Goal: Task Accomplishment & Management: Use online tool/utility

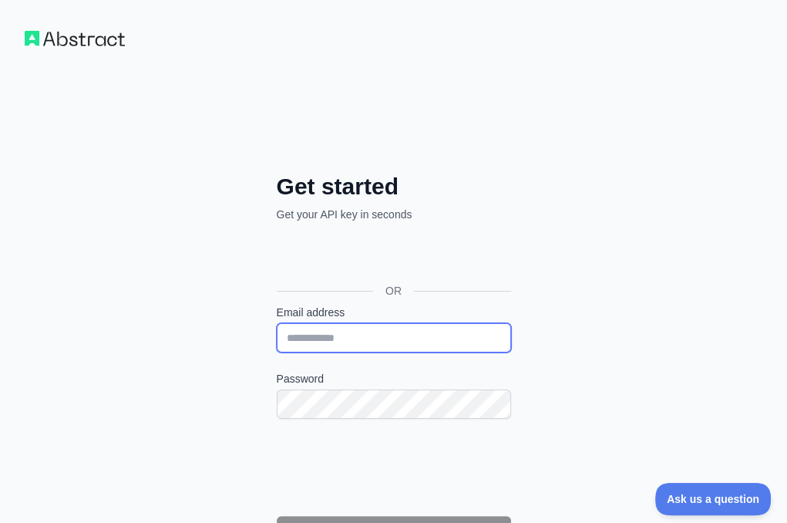
click at [277, 323] on input "Email address" at bounding box center [394, 337] width 234 height 29
paste input "**********"
type input "**********"
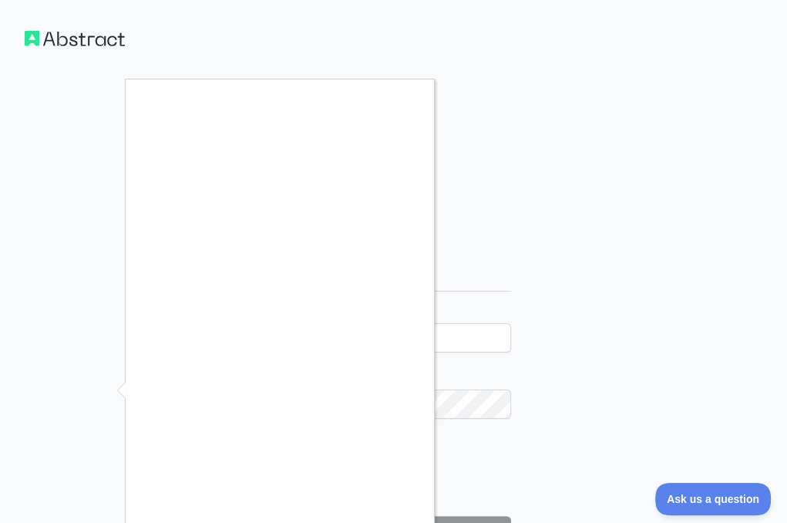
scroll to position [77, 0]
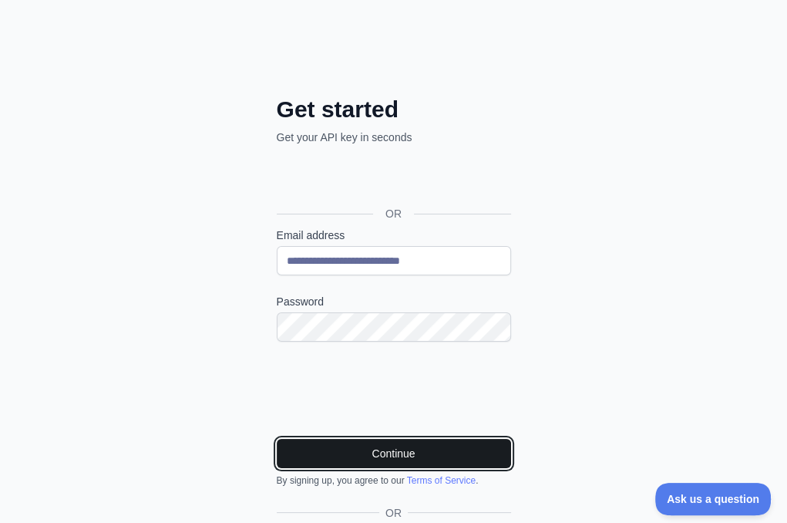
click at [277, 439] on button "Continue" at bounding box center [394, 453] width 234 height 29
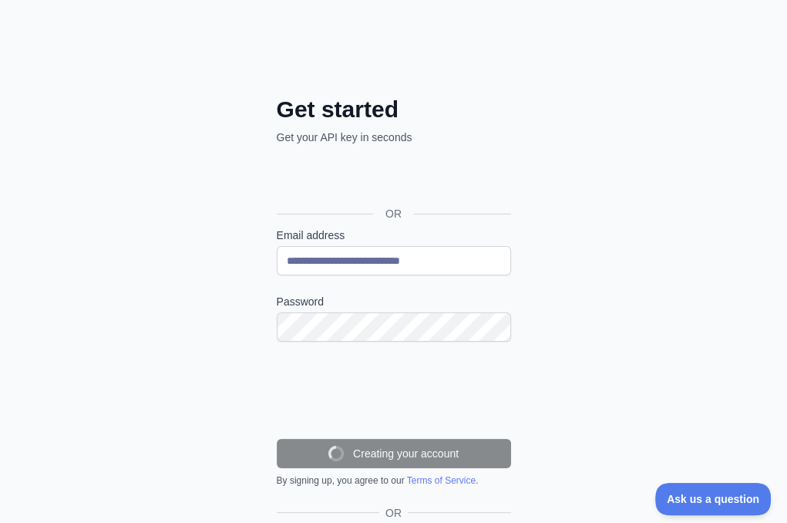
scroll to position [59, 0]
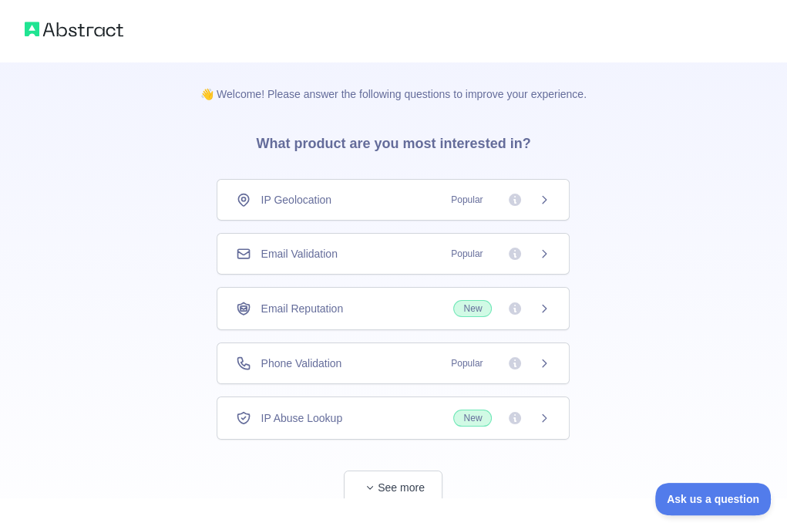
click at [332, 255] on span "Email Validation" at bounding box center [298, 253] width 76 height 15
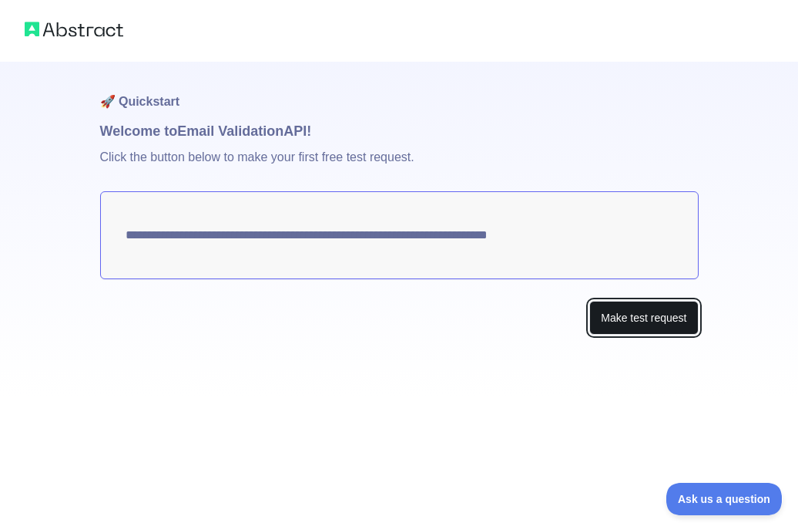
click at [610, 325] on button "Make test request" at bounding box center [644, 318] width 109 height 35
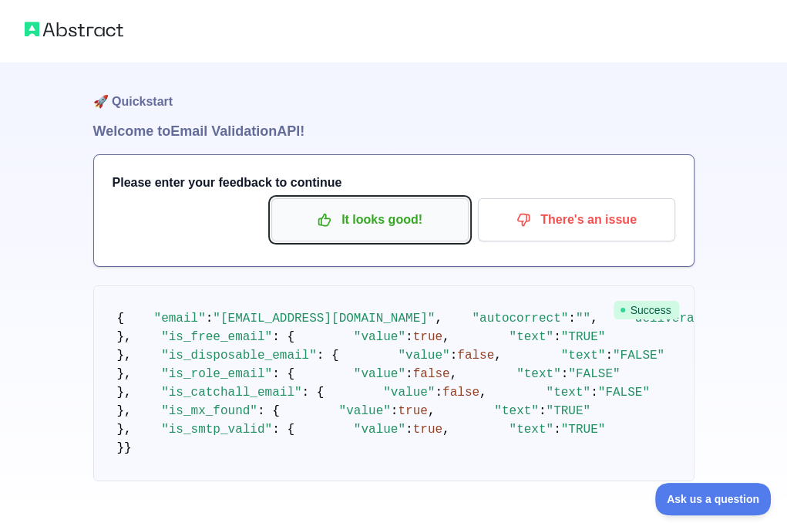
drag, startPoint x: 328, startPoint y: 229, endPoint x: 324, endPoint y: 237, distance: 9.0
click at [327, 234] on button "It looks good!" at bounding box center [369, 219] width 197 height 43
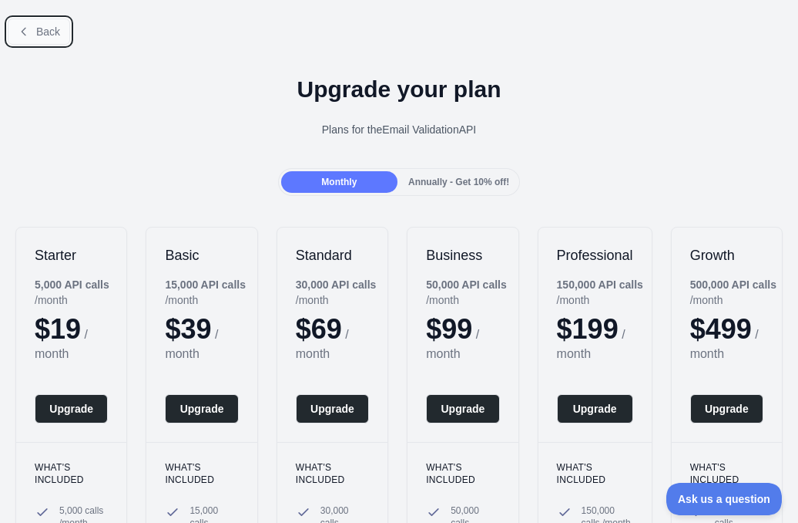
click at [47, 37] on span "Back" at bounding box center [48, 31] width 24 height 12
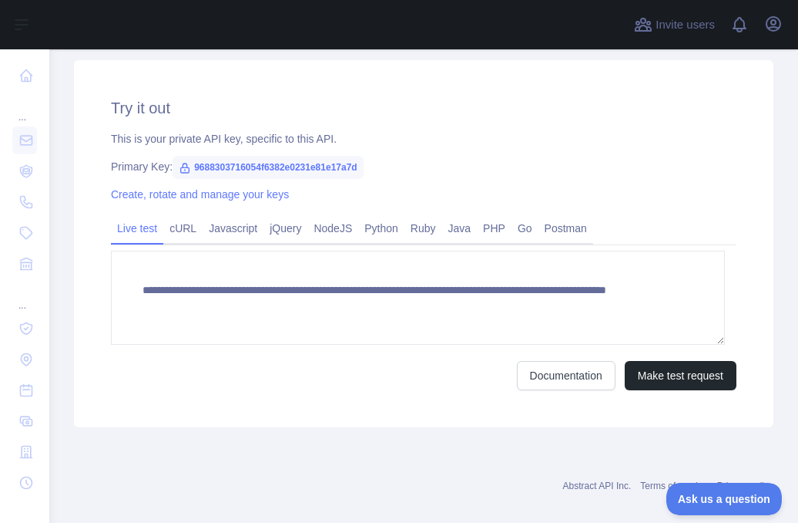
scroll to position [536, 0]
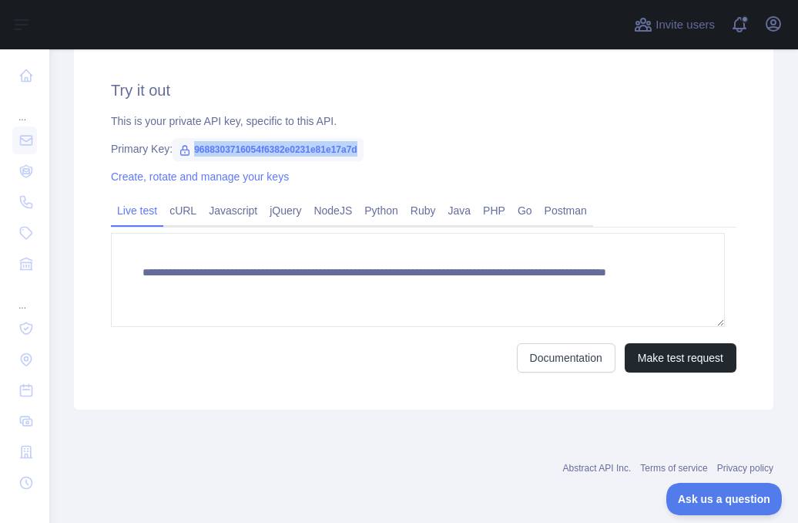
drag, startPoint x: 367, startPoint y: 147, endPoint x: 190, endPoint y: 146, distance: 176.5
click at [190, 146] on div "Primary Key: 9688303716054f6382e0231e81e17a7d" at bounding box center [424, 148] width 626 height 15
copy span "9688303716054f6382e0231e81e17a7d"
